Goal: Complete application form: Complete application form

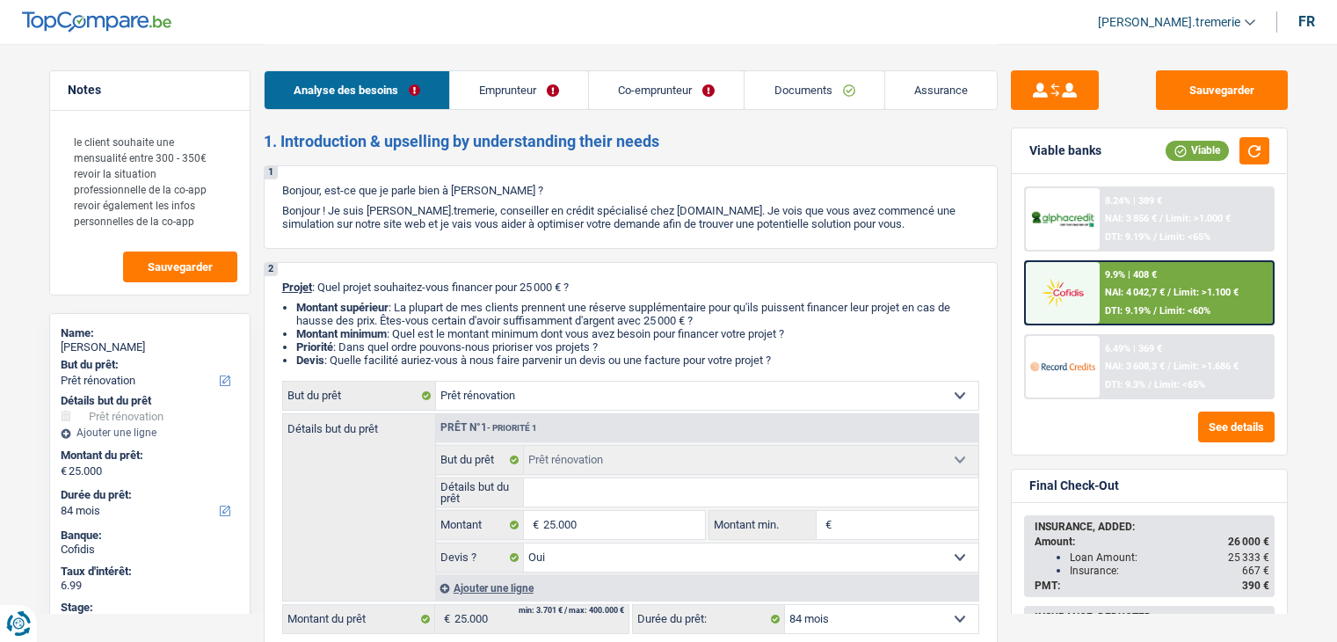
select select "renovation"
select select "84"
select select "renovation"
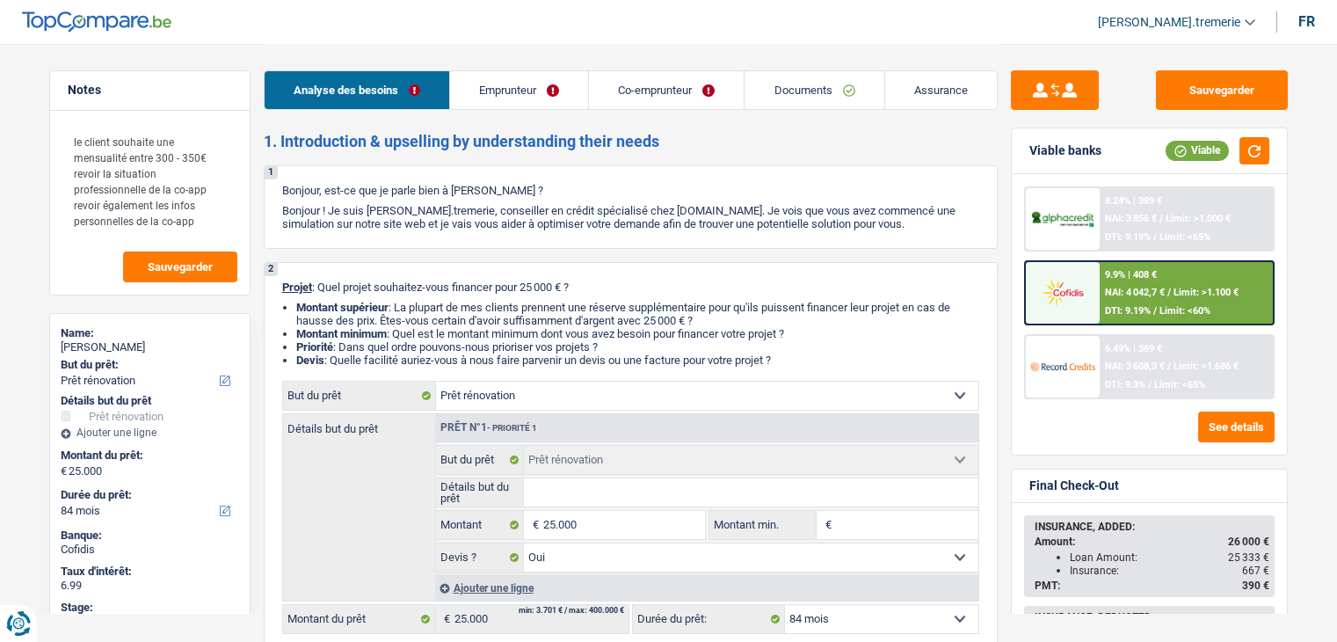
select select "yes"
select select "84"
select select "independent"
select select "worker"
select select "netSalary"
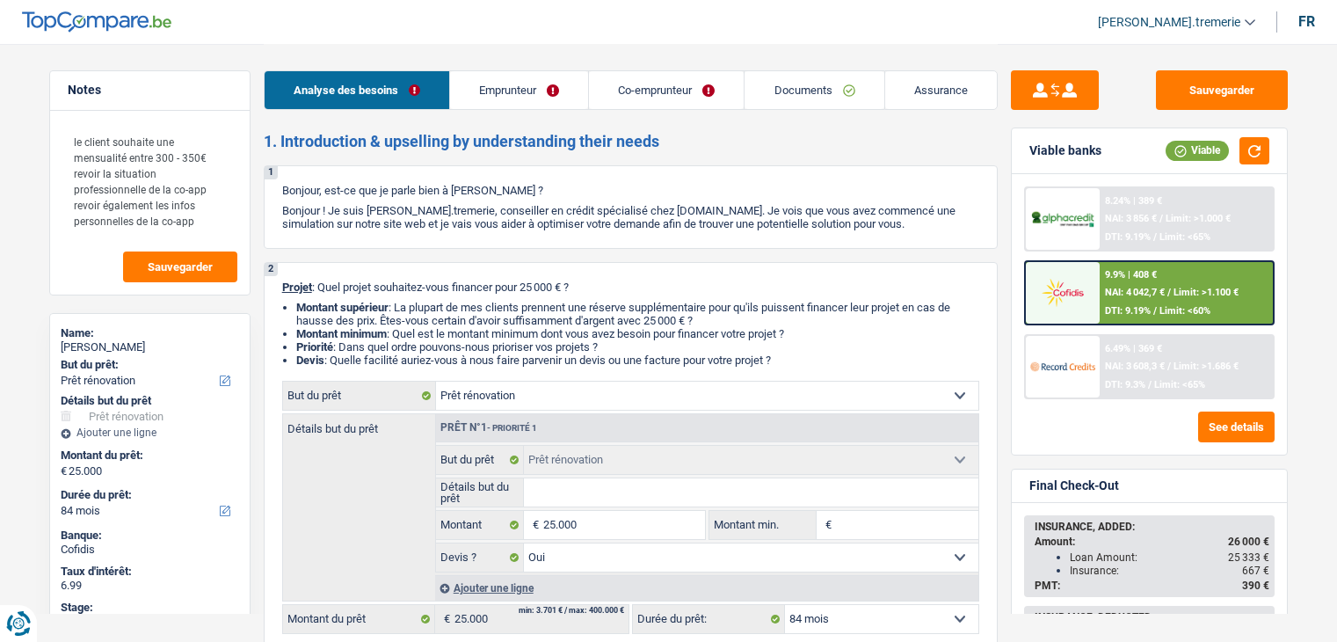
select select "netSalary"
select select "familyAllowances"
select select "ownerWithMortgage"
select select "mortgage"
select select "360"
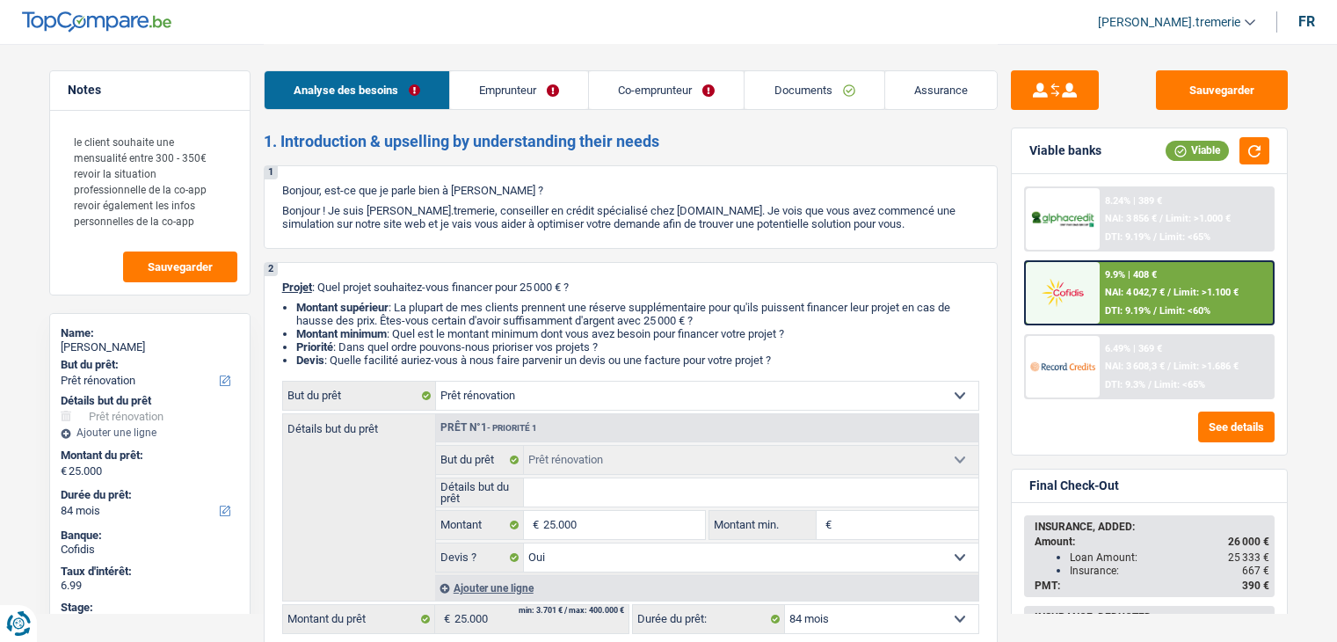
select select "renovation"
select select "yes"
select select "84"
click at [812, 91] on link "Documents" at bounding box center [814, 90] width 139 height 38
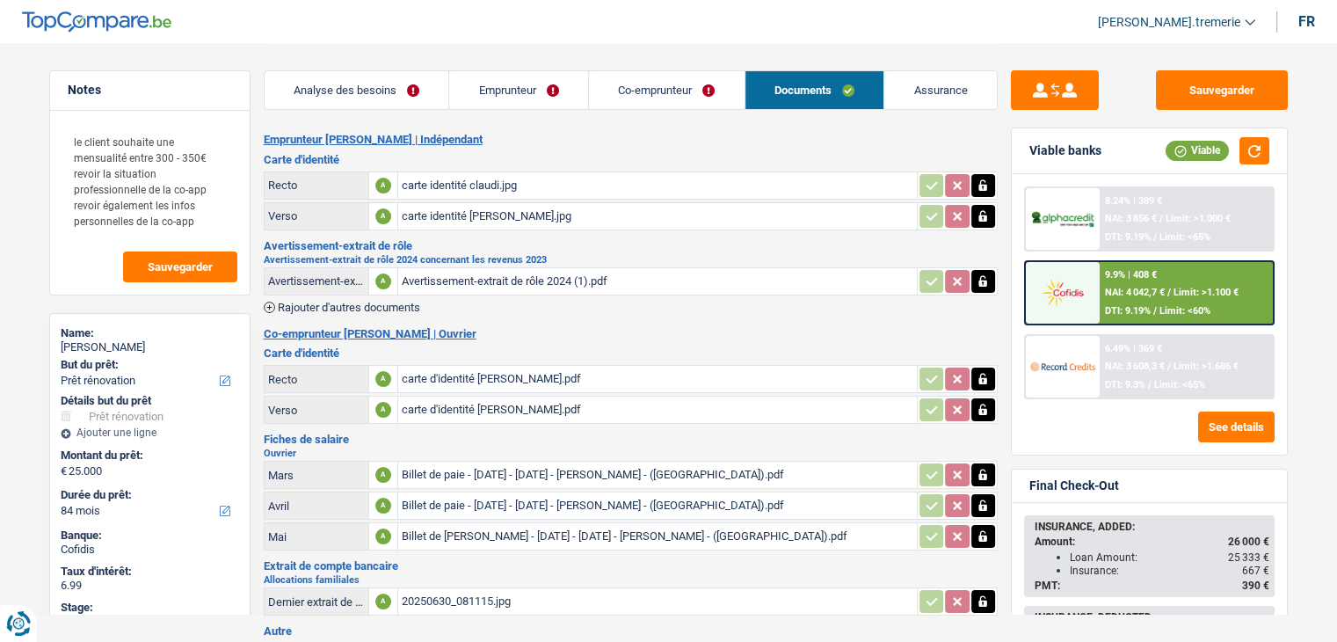
click at [507, 184] on div "carte identité claudi.jpg" at bounding box center [658, 185] width 512 height 26
click at [510, 216] on div "carte identité claudi - Copie.jpg" at bounding box center [658, 216] width 512 height 26
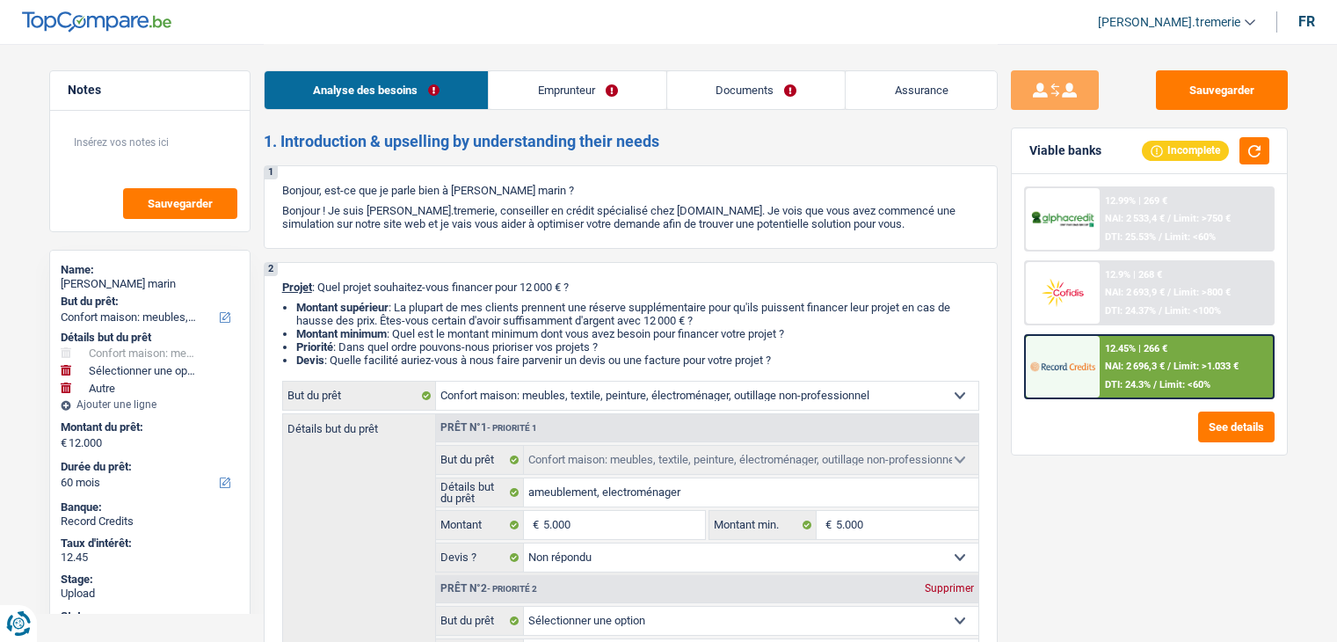
select select "household"
select select "other"
select select "60"
select select "household"
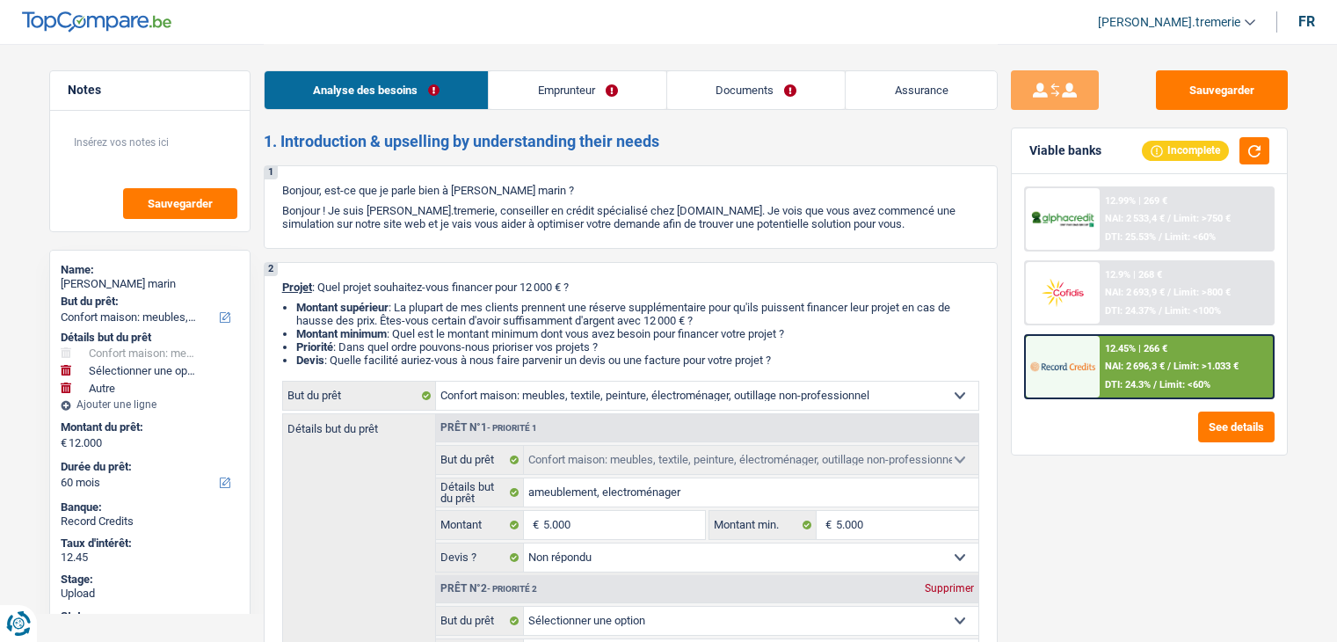
select select "household"
select select "not_answered"
select select "other"
select select "60"
select select "publicEmployee"
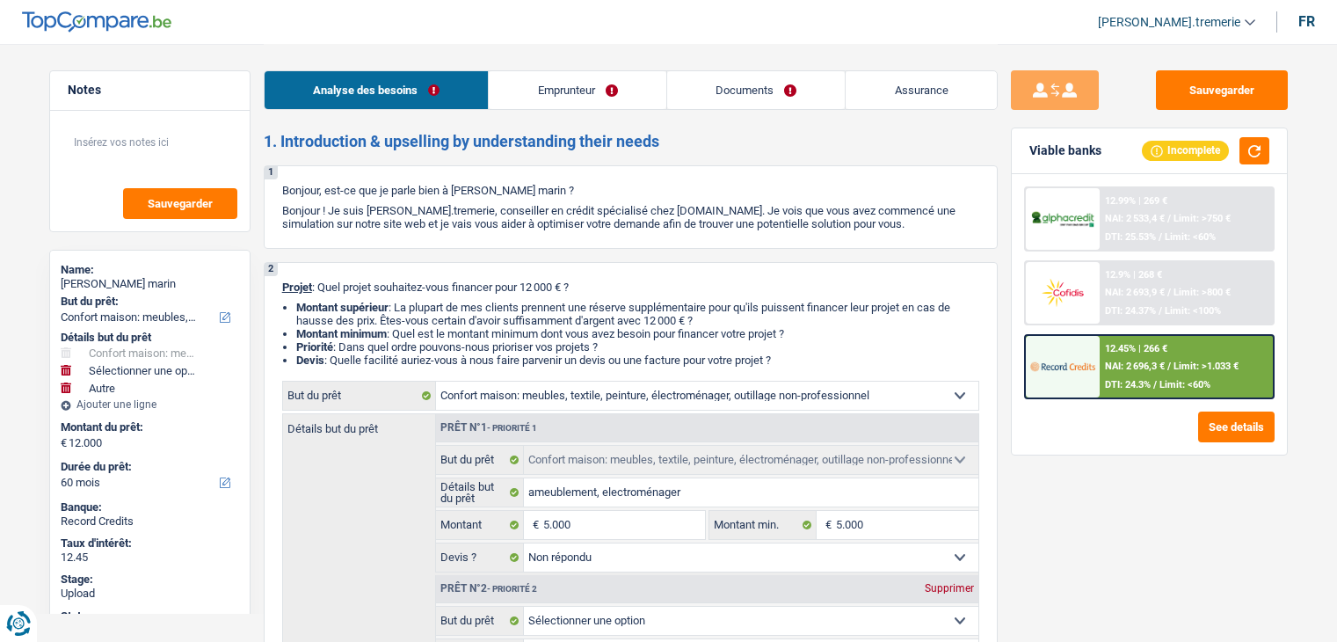
select select "netSalary"
select select "mealVouchers"
select select "rents"
select select "cardOrCredit"
select select "household"
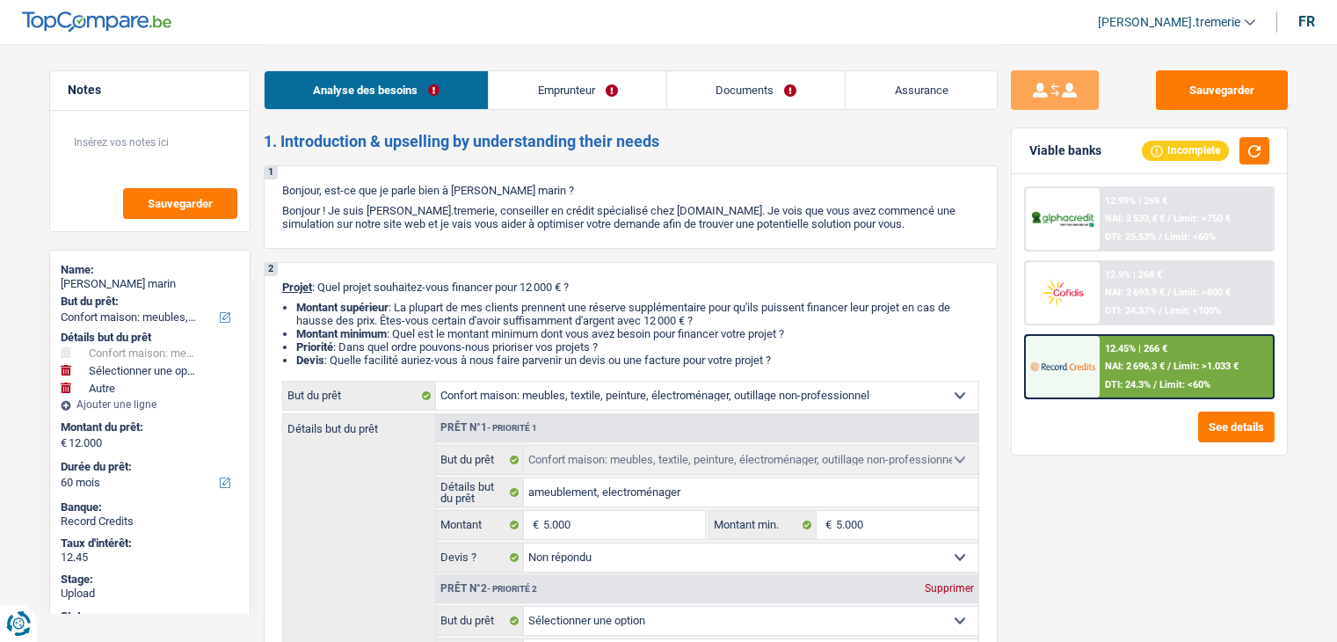
select select "household"
select select "not_answered"
select select "other"
select select "60"
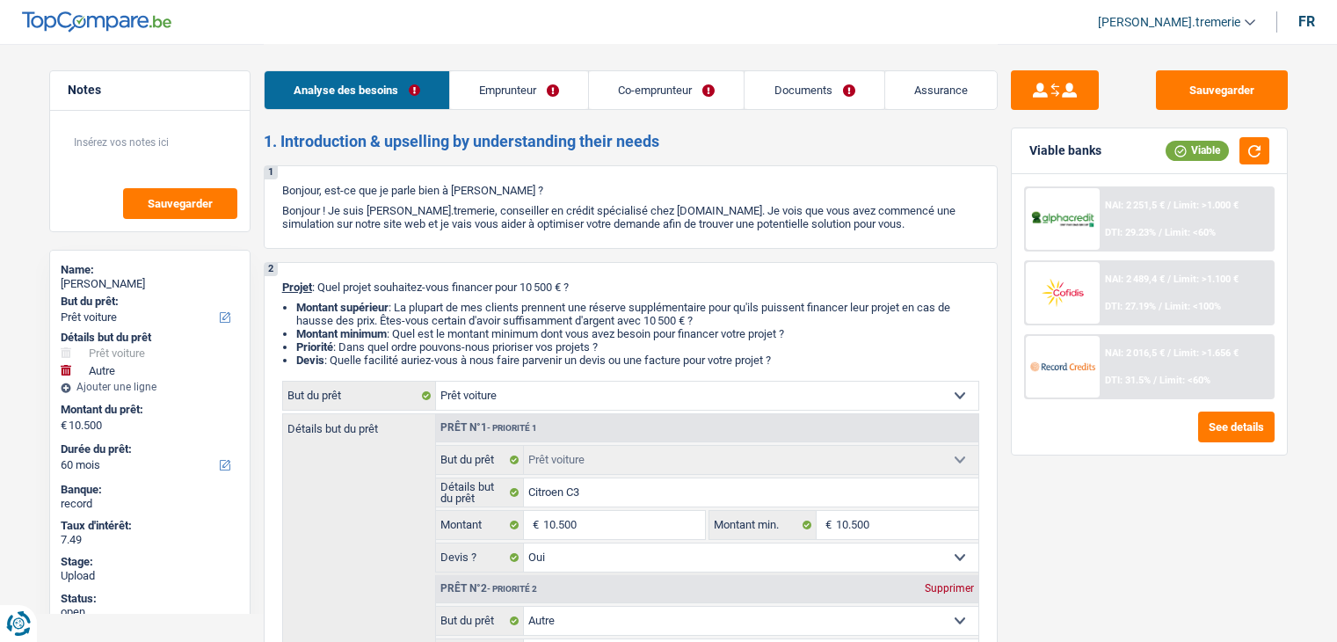
select select "car"
select select "other"
select select "60"
select select "car"
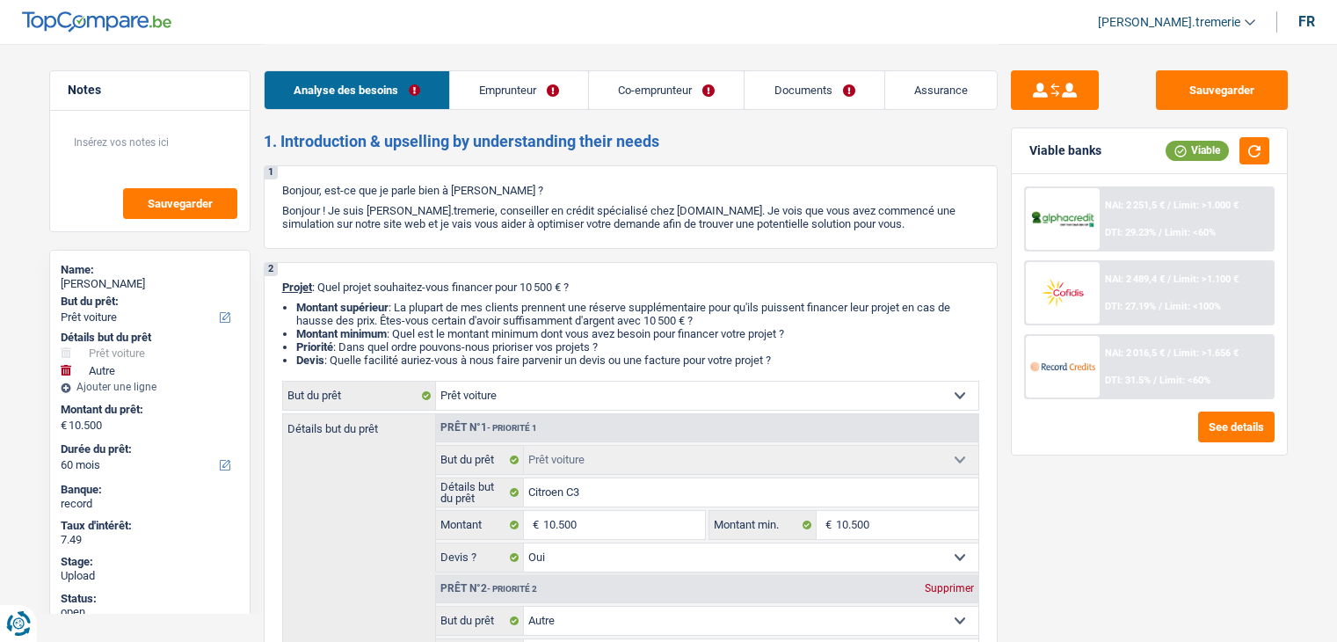
select select "car"
select select "yes"
select select "other"
select select "60"
select select "invalid"
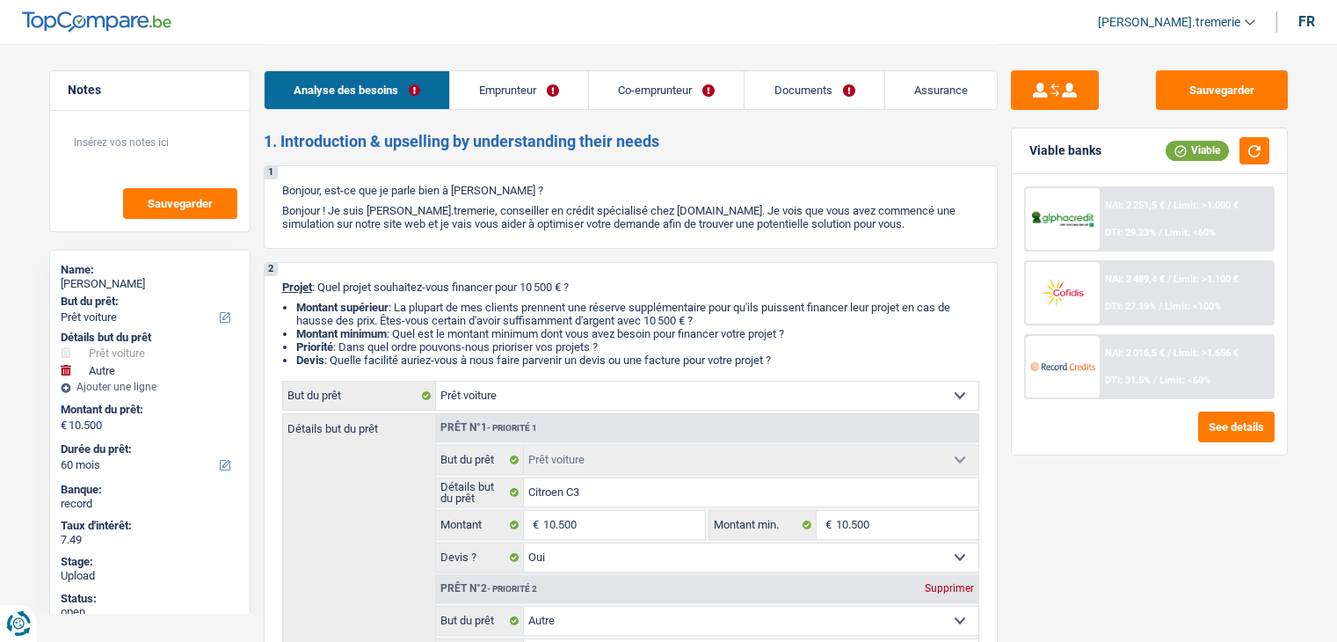
select select "invalid"
select select "disabilityPension"
select select "familyAllowances"
select select "disabilityPension"
select select "rents"
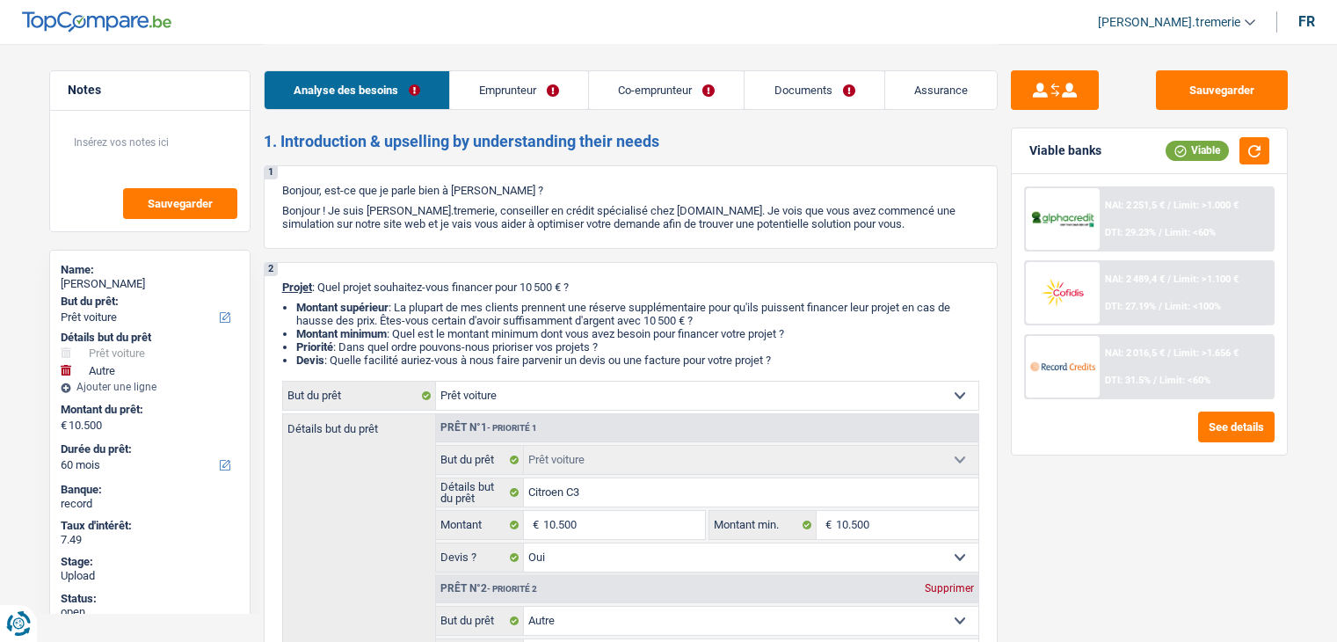
select select "car"
select select "yes"
select select "other"
select select "60"
